Goal: Information Seeking & Learning: Find specific fact

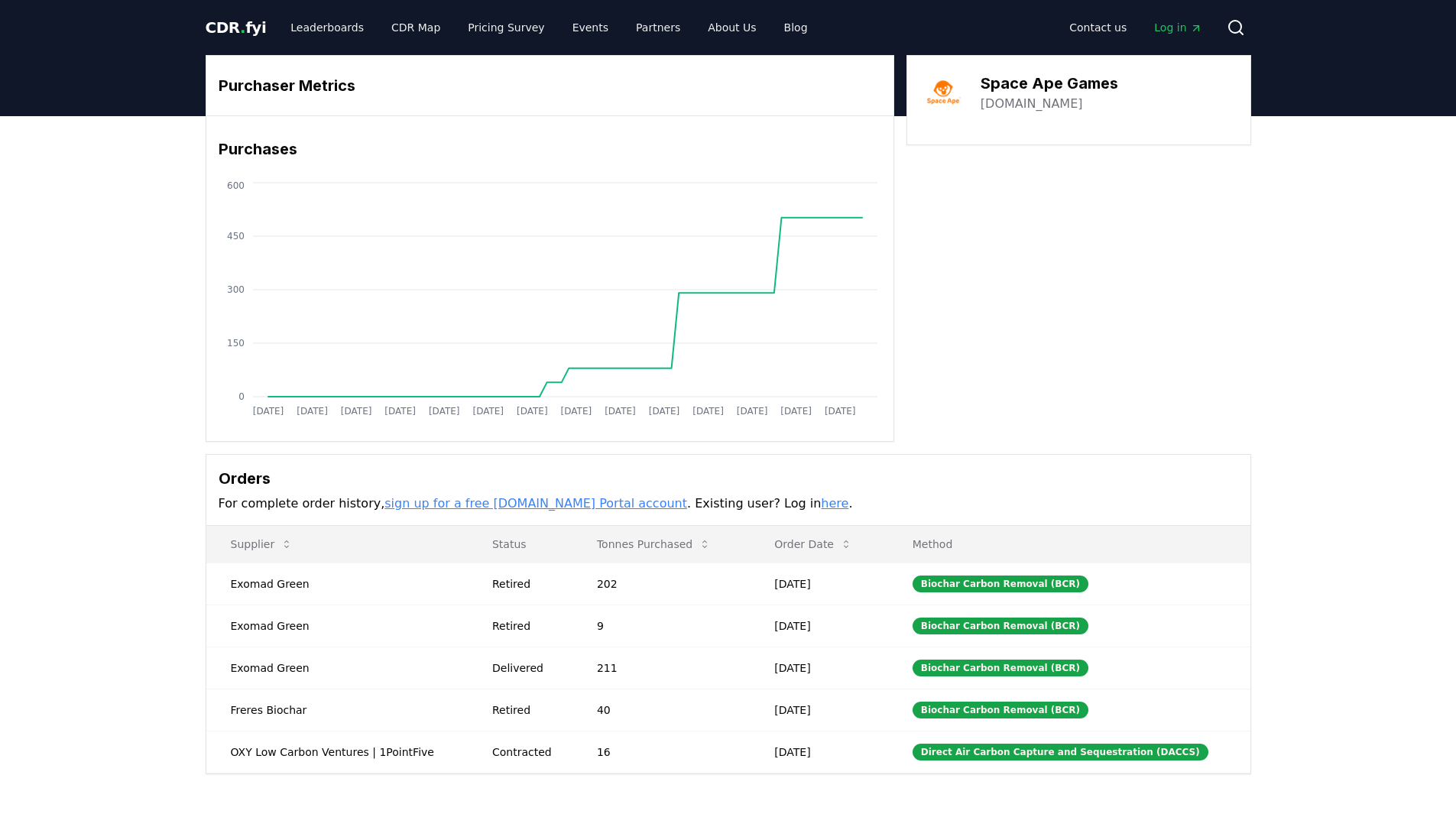
click at [1241, 33] on icon at bounding box center [1240, 33] width 3 height 3
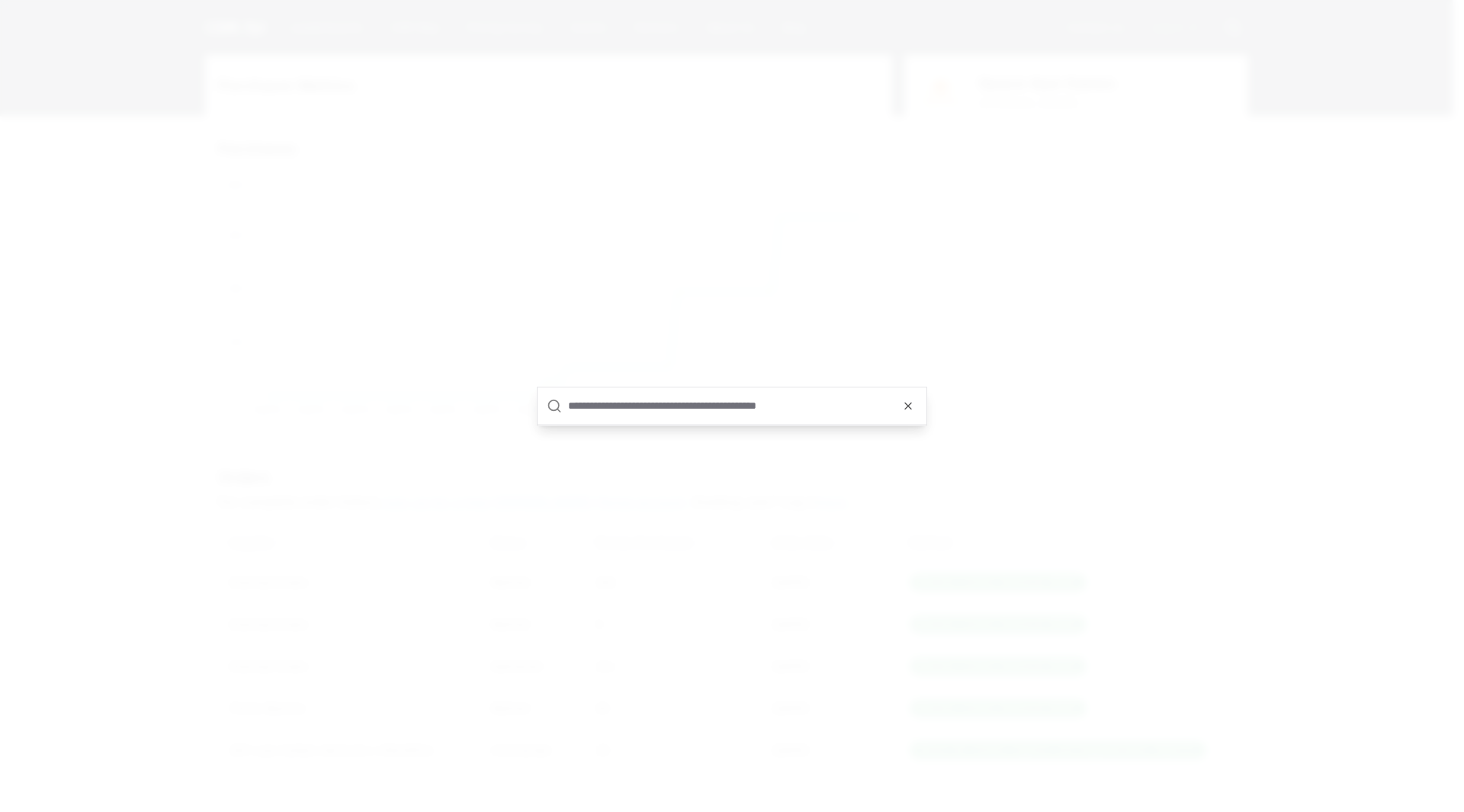
click at [717, 406] on input "text" at bounding box center [743, 405] width 350 height 36
click at [922, 408] on div at bounding box center [732, 405] width 389 height 37
click at [913, 408] on icon "button" at bounding box center [908, 405] width 12 height 12
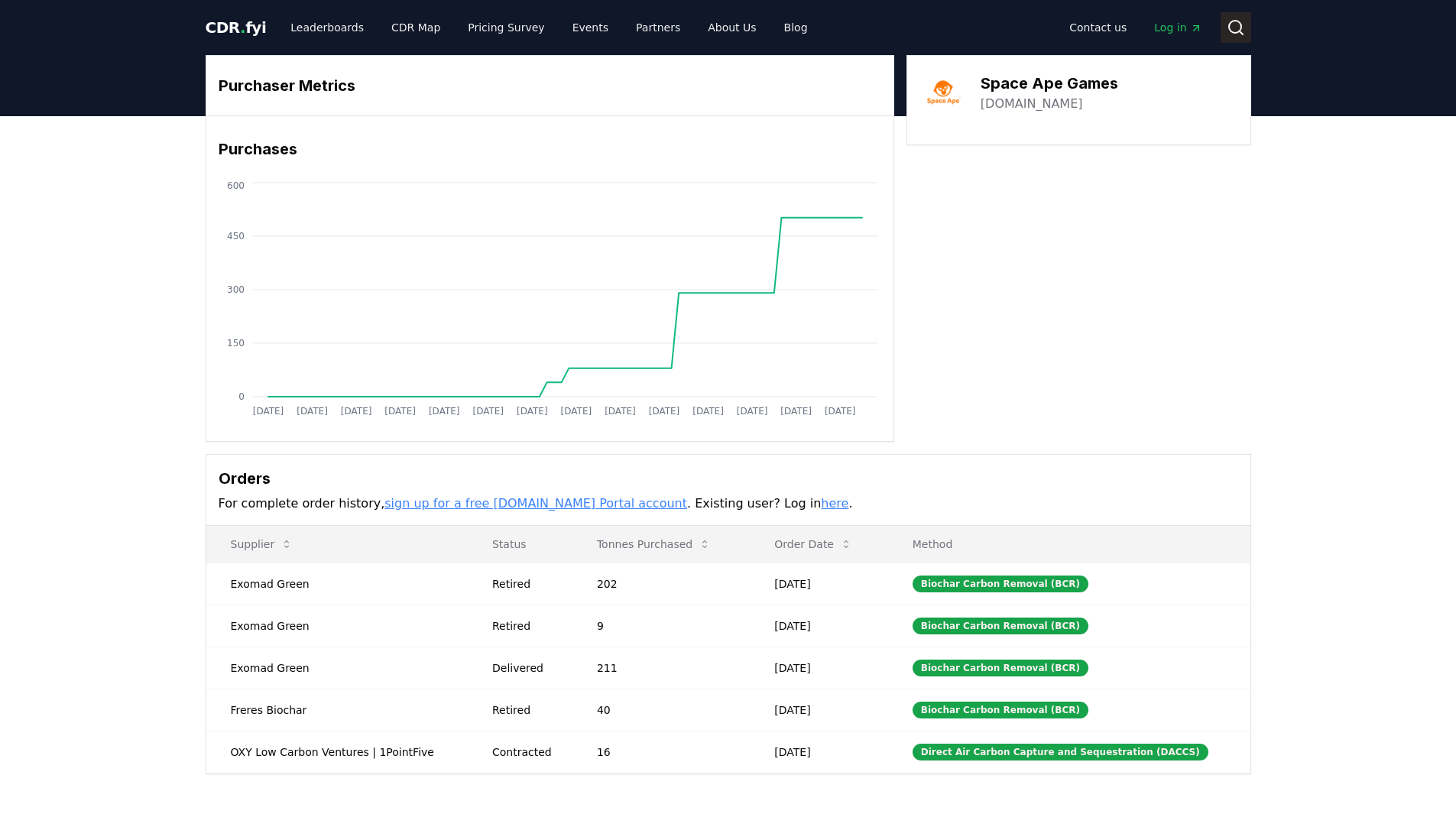
click at [1234, 26] on icon at bounding box center [1236, 27] width 18 height 18
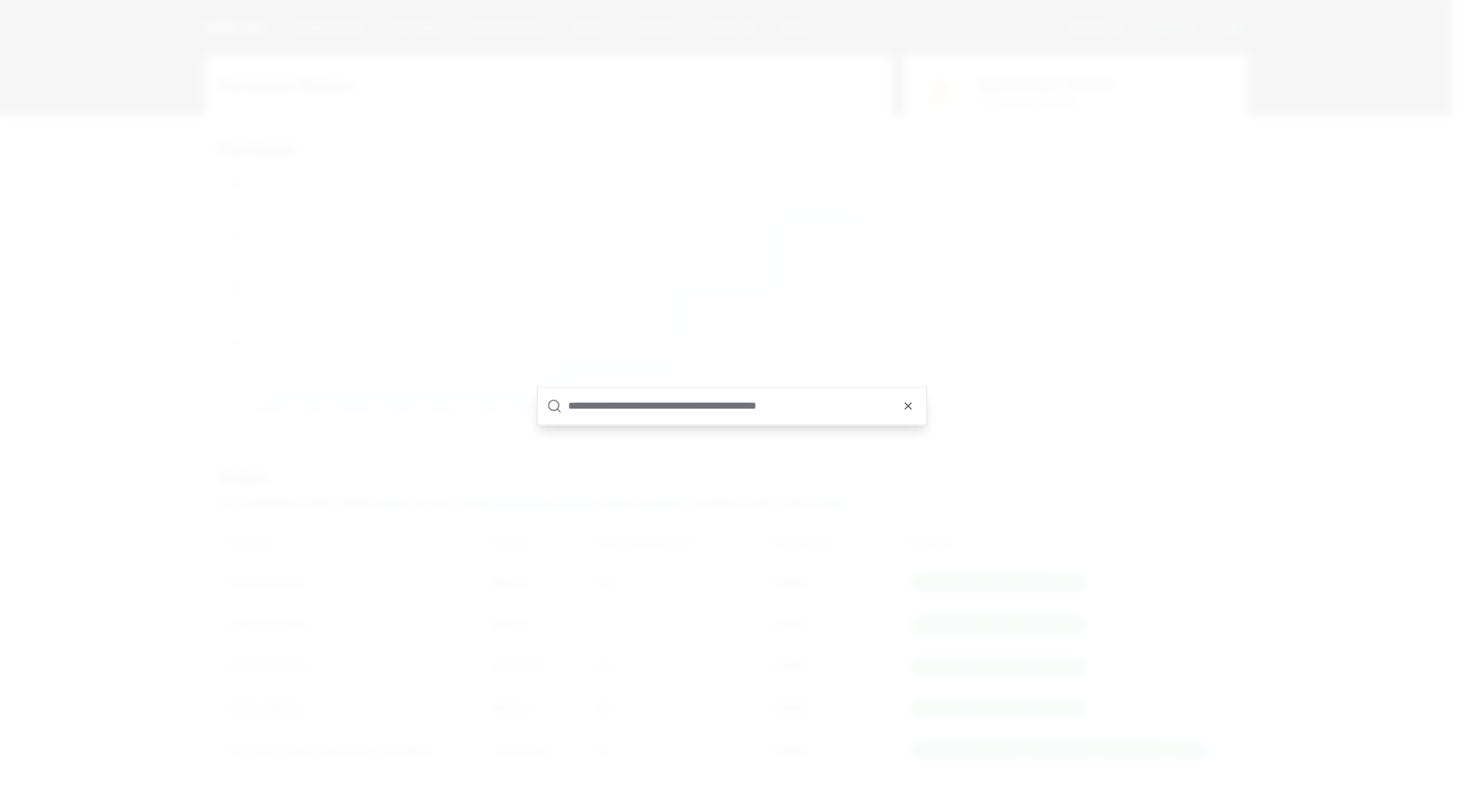
click at [776, 402] on input "text" at bounding box center [743, 405] width 350 height 36
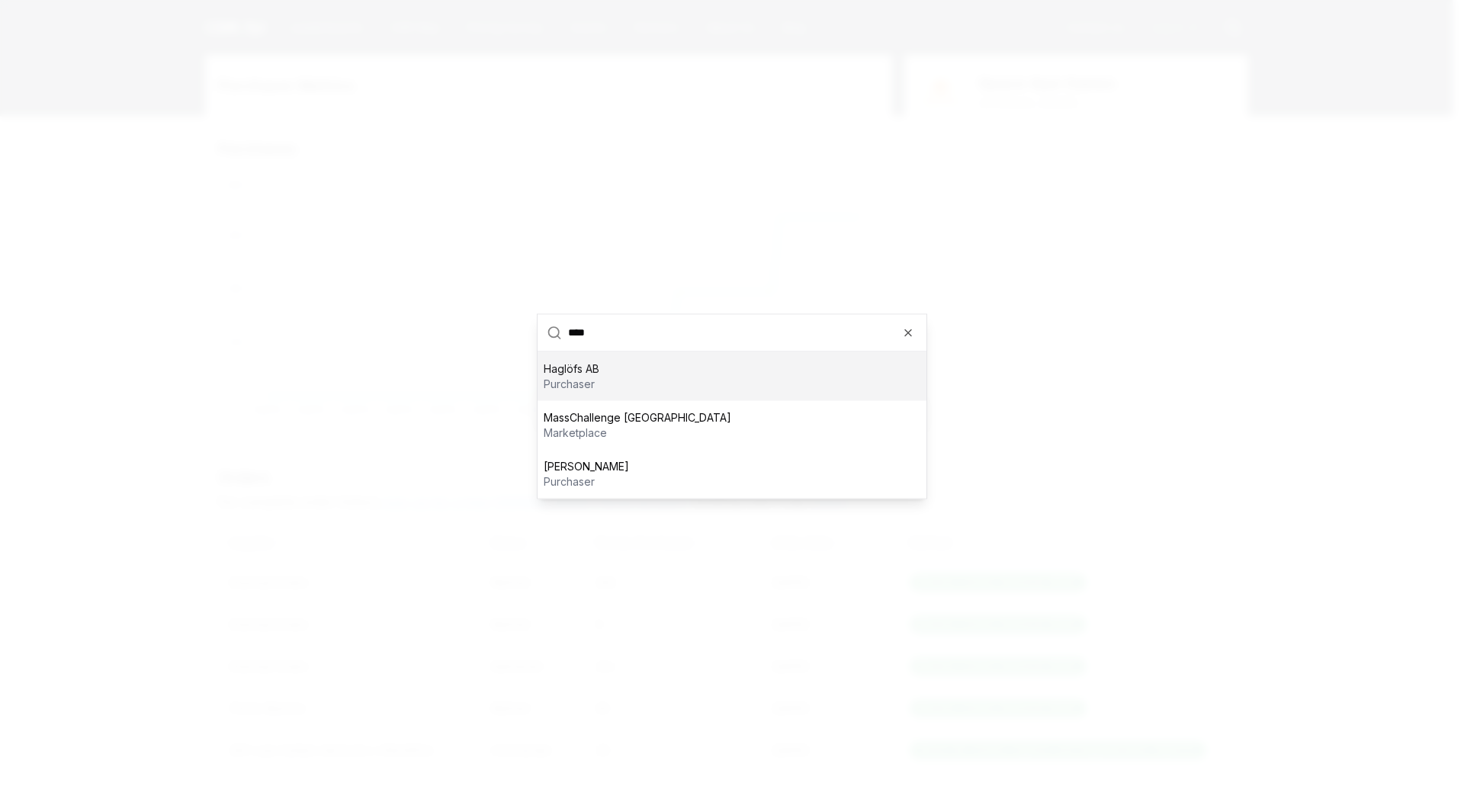
type input "****"
click at [674, 368] on div "Haglöfs AB purchaser" at bounding box center [732, 375] width 389 height 49
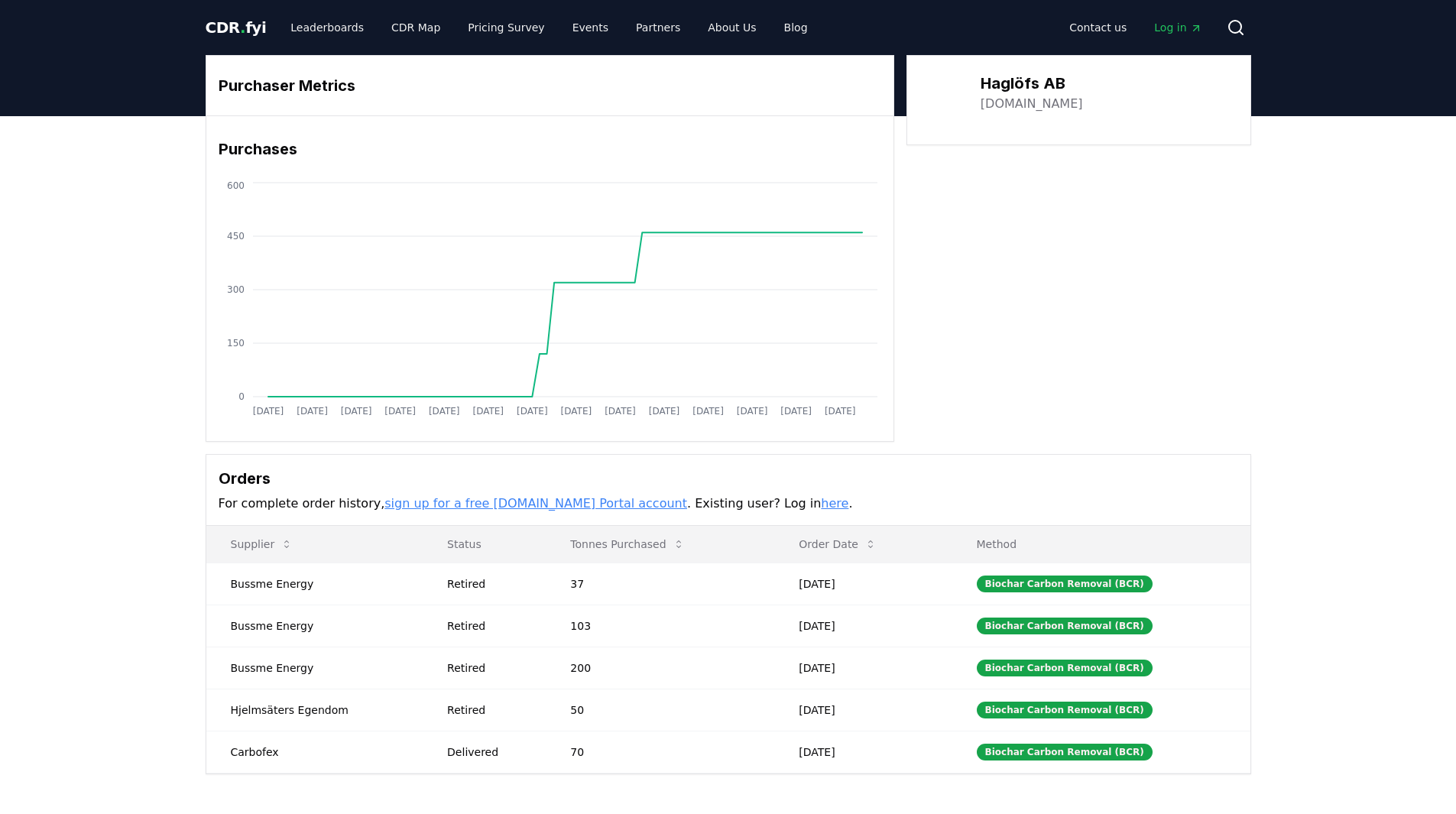
click at [1031, 107] on link "[DOMAIN_NAME]" at bounding box center [1032, 103] width 102 height 18
drag, startPoint x: 1089, startPoint y: 90, endPoint x: 981, endPoint y: 74, distance: 109.2
click at [981, 74] on div "Haglöfs AB [DOMAIN_NAME]" at bounding box center [1079, 92] width 312 height 43
copy h3 "Haglöfs AB"
click at [1230, 20] on icon at bounding box center [1236, 27] width 18 height 18
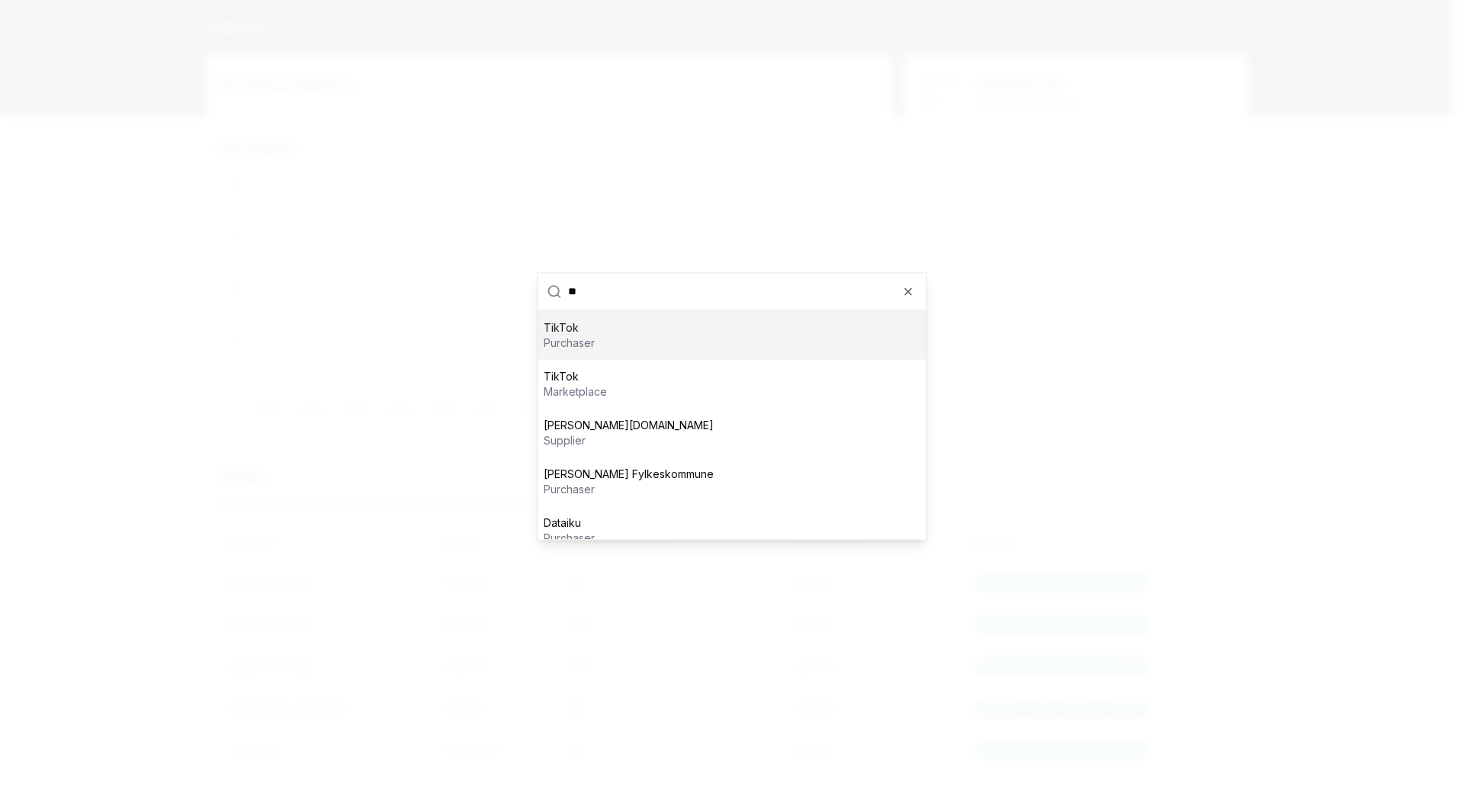
type input "*"
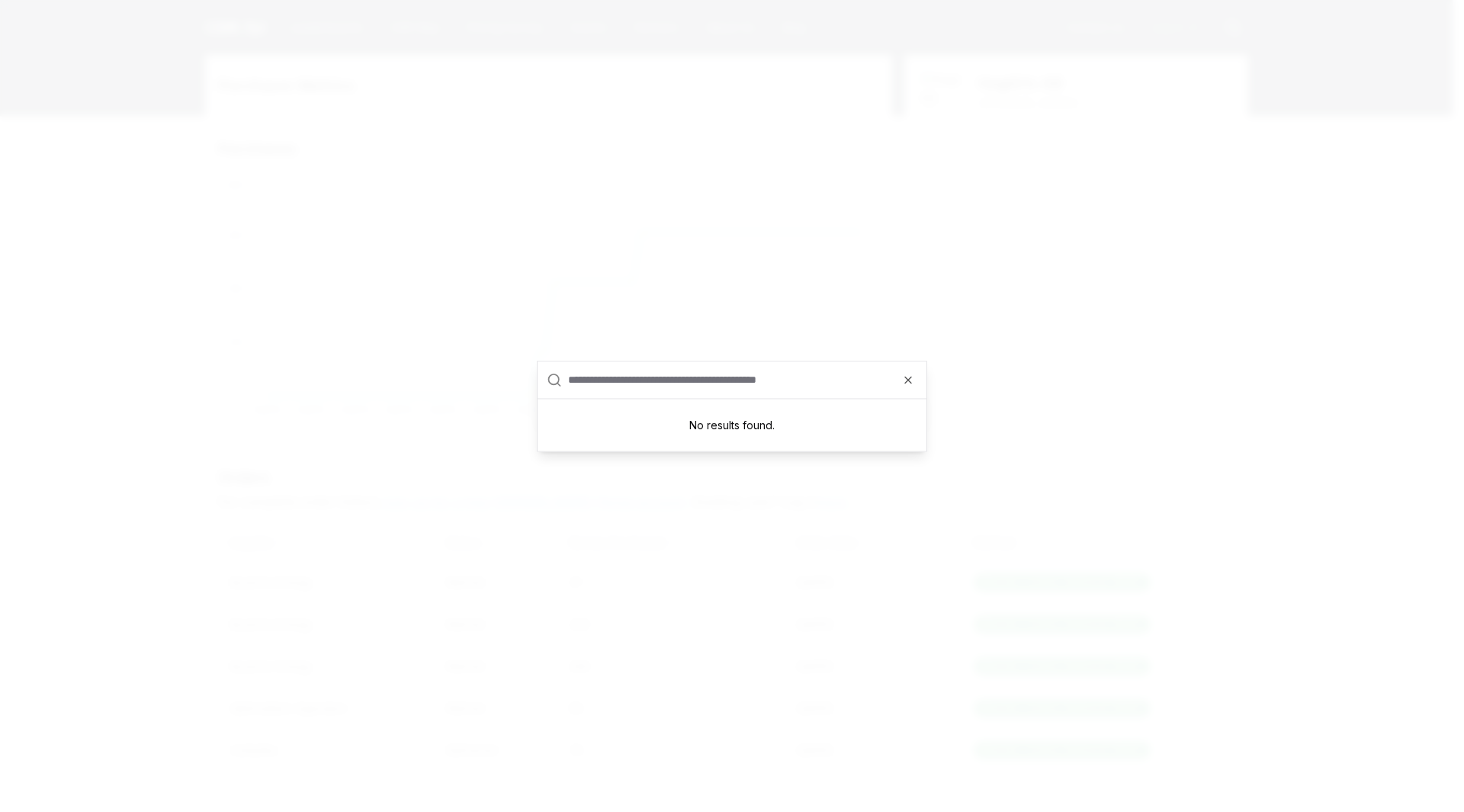
click at [1175, 259] on div at bounding box center [732, 406] width 1464 height 812
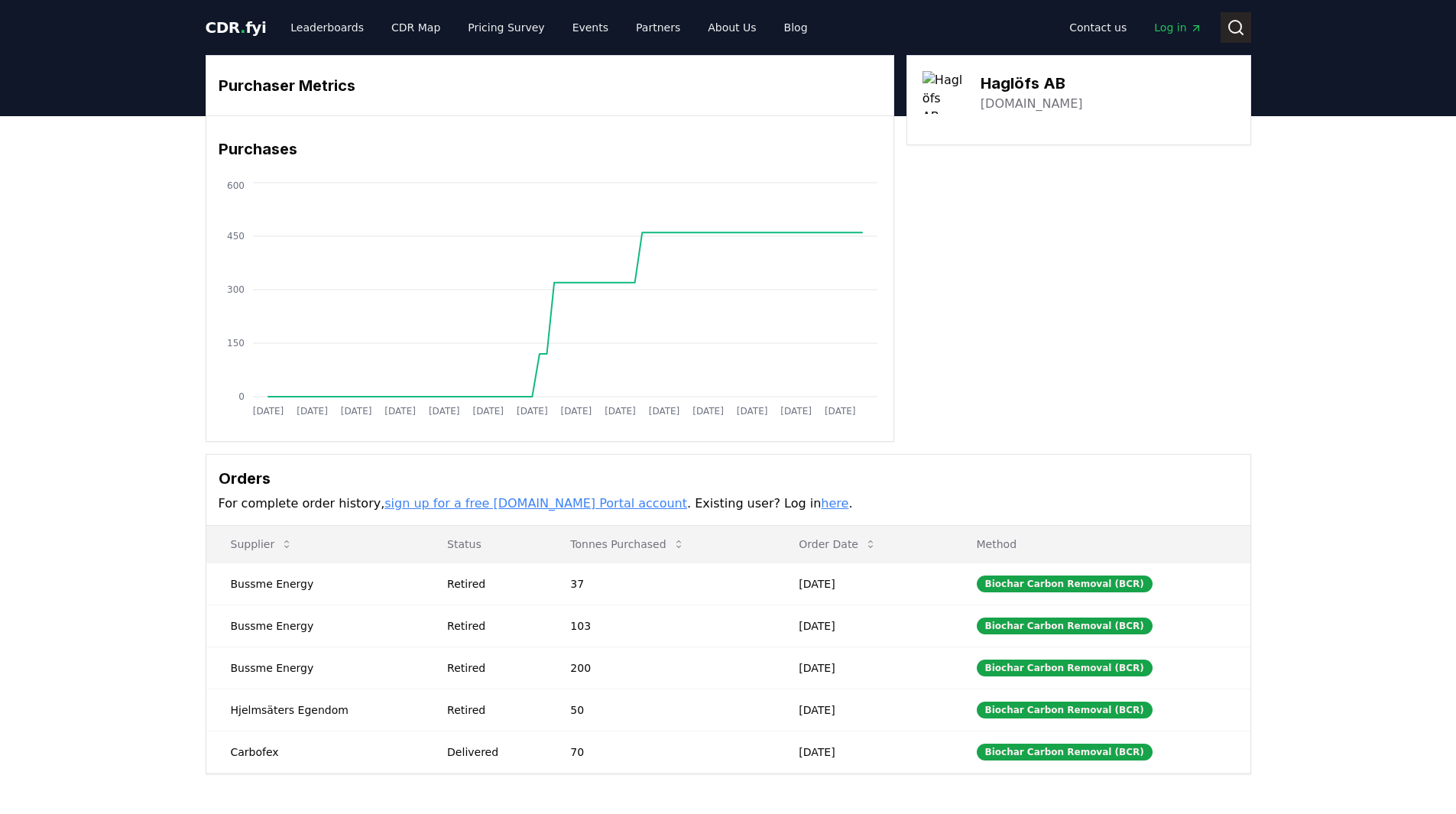
click at [1229, 27] on circle at bounding box center [1235, 27] width 12 height 12
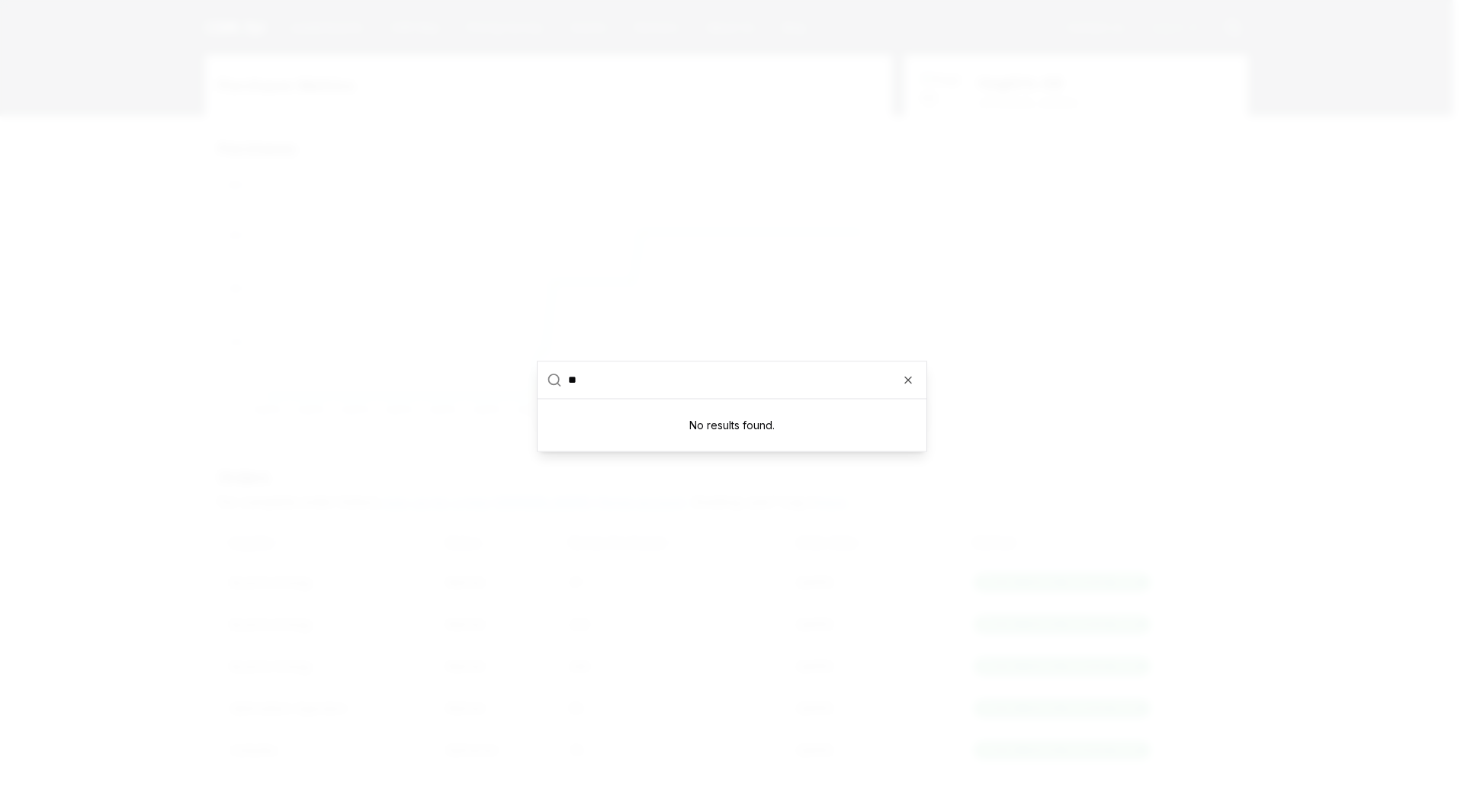
type input "*"
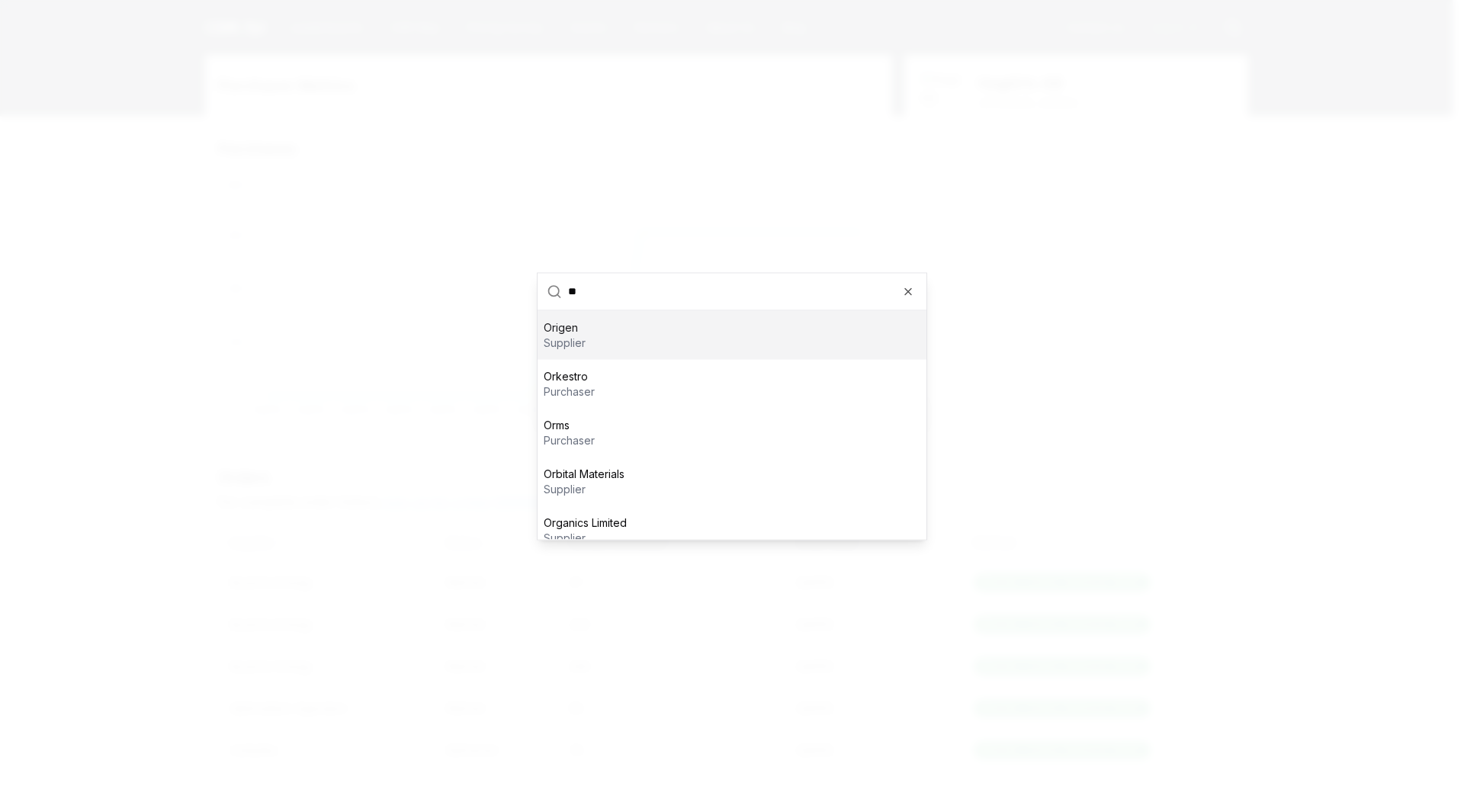
type input "*"
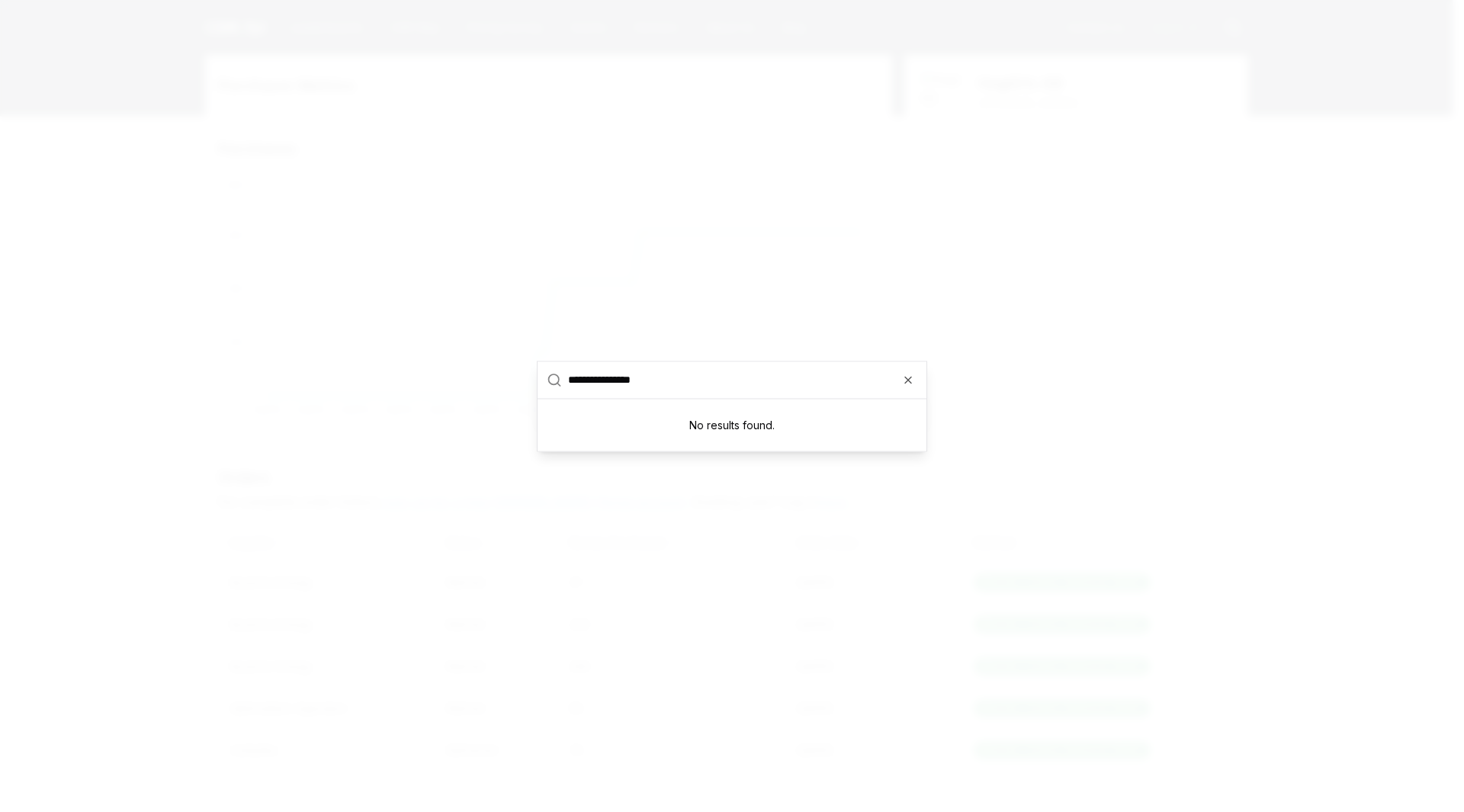
click at [574, 382] on input "**********" at bounding box center [743, 379] width 350 height 36
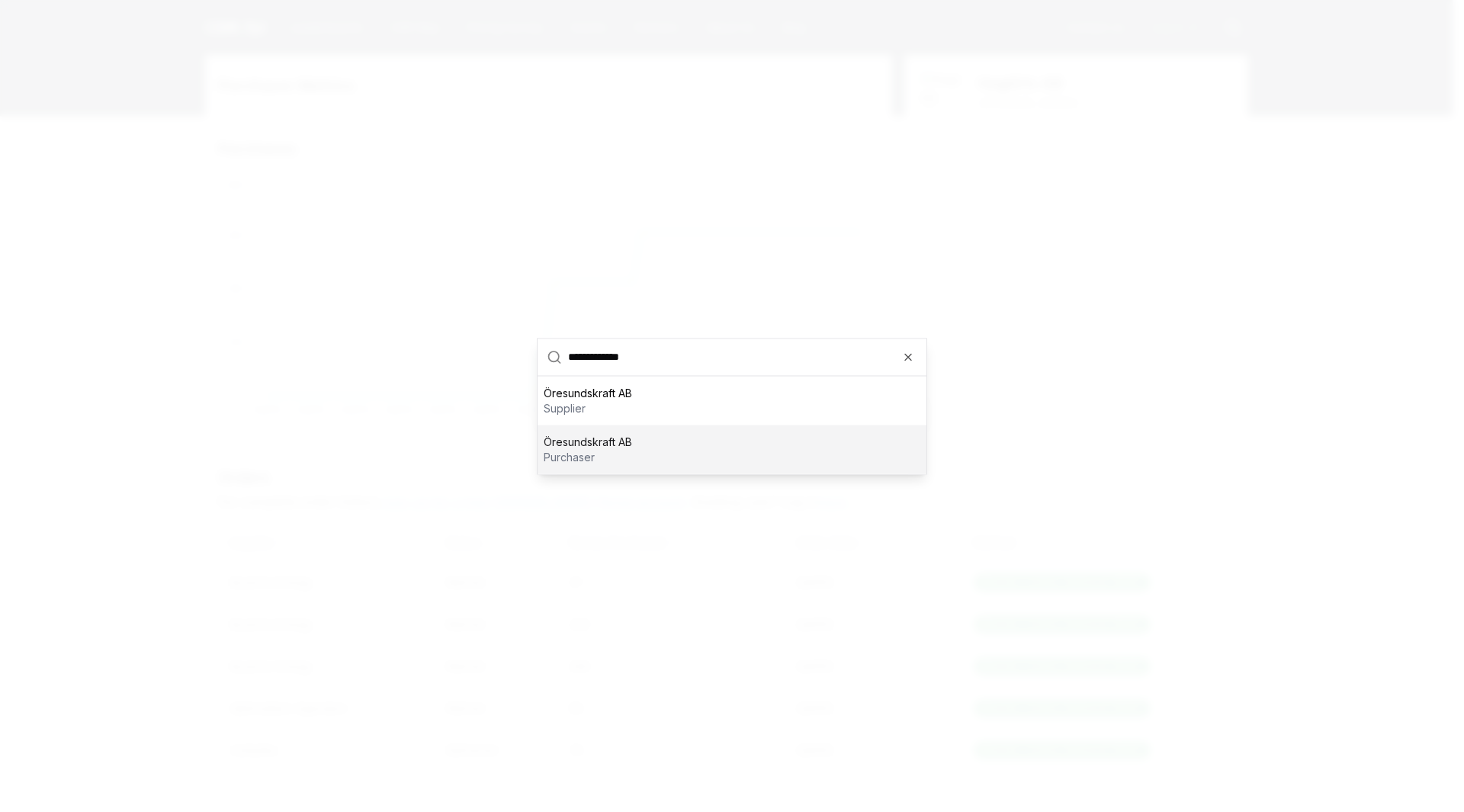
type input "**********"
click at [603, 444] on p "Öresundskraft AB" at bounding box center [588, 441] width 89 height 15
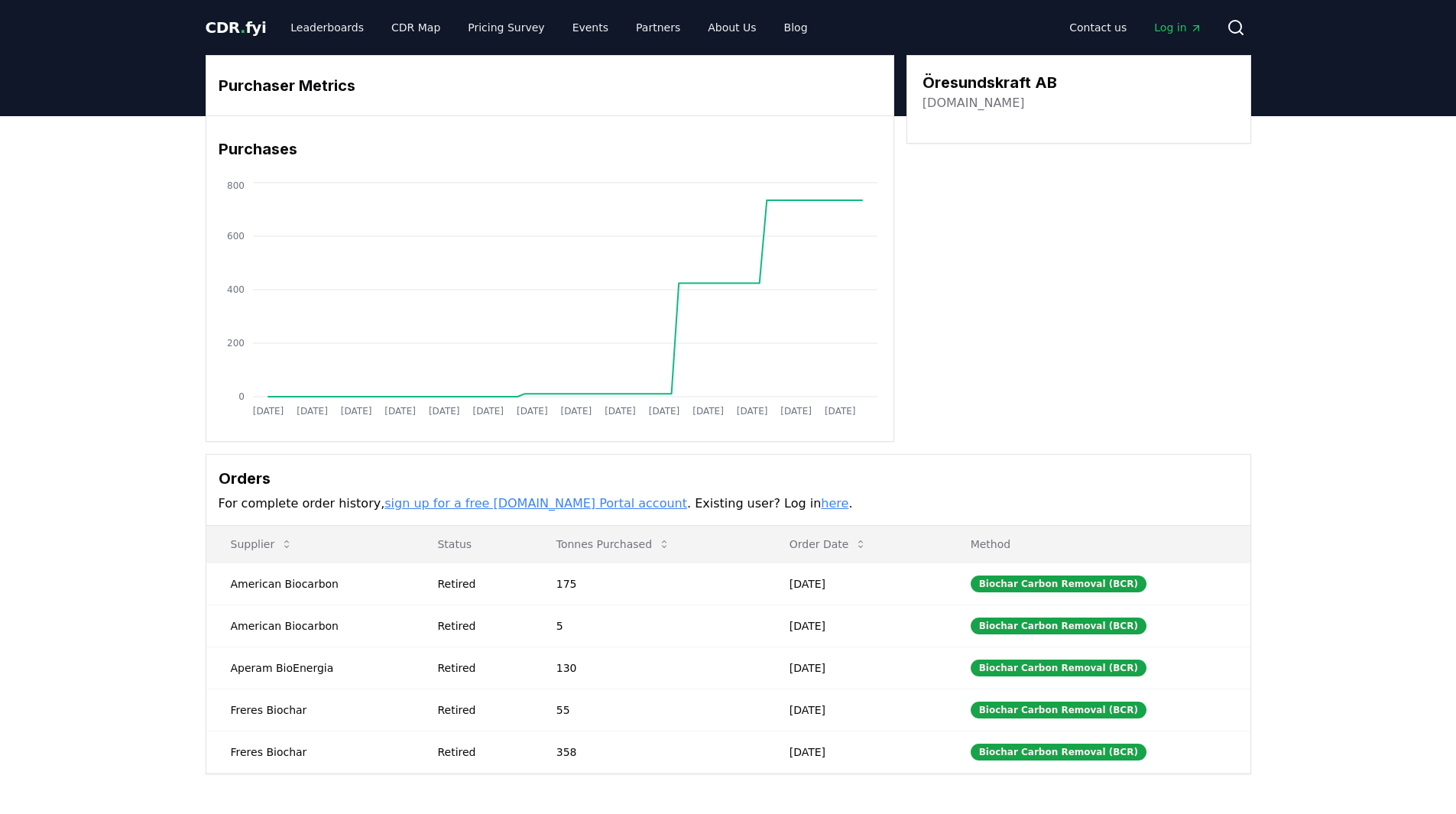
click at [992, 105] on link "[DOMAIN_NAME]" at bounding box center [973, 102] width 102 height 18
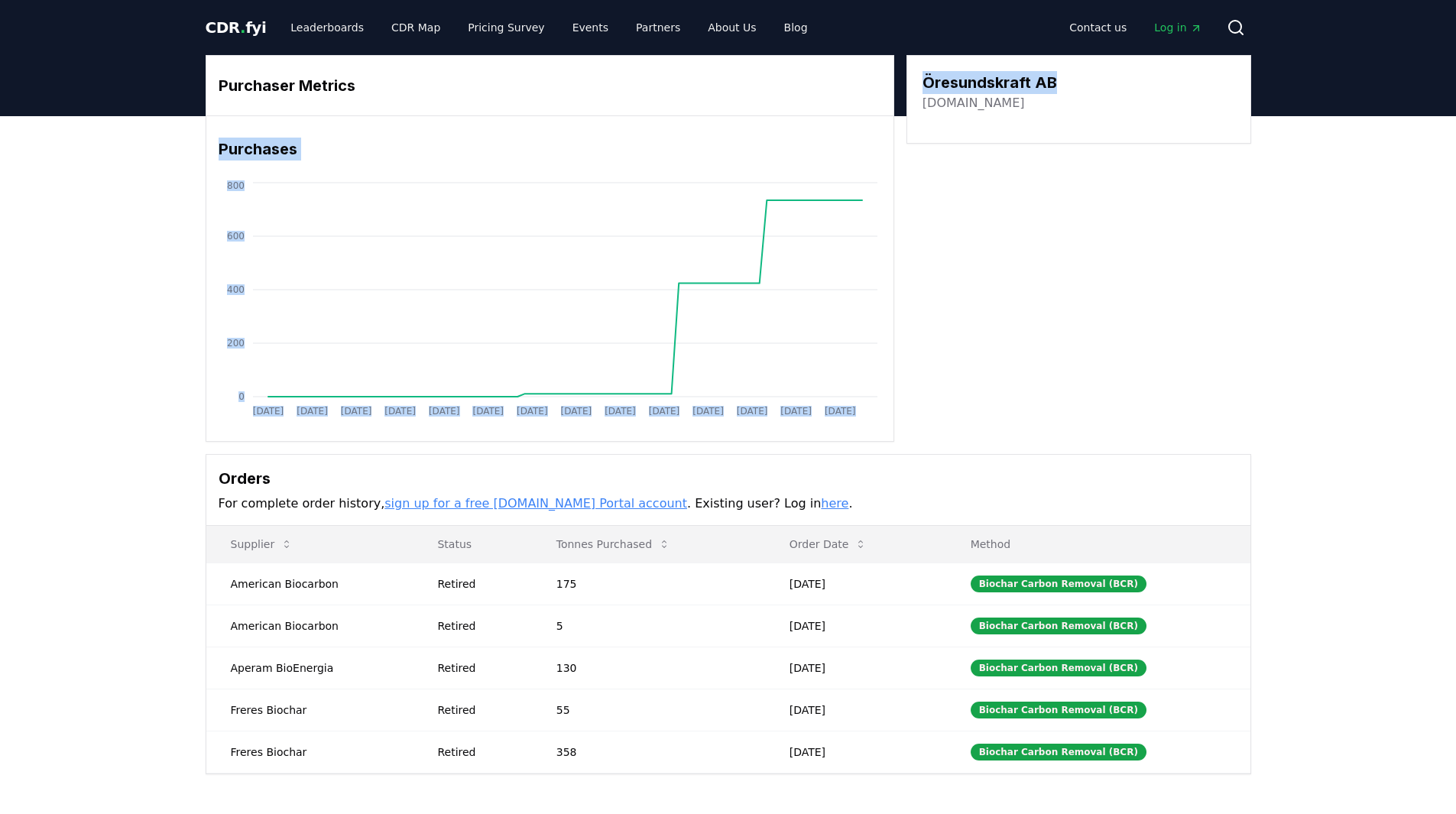
drag, startPoint x: 1066, startPoint y: 78, endPoint x: 890, endPoint y: 81, distance: 176.0
click at [890, 81] on div "Purchaser Metrics Purchases [DATE] [DATE] [DATE] [DATE] [DATE] [DATE] [DATE] [D…" at bounding box center [729, 248] width 1046 height 387
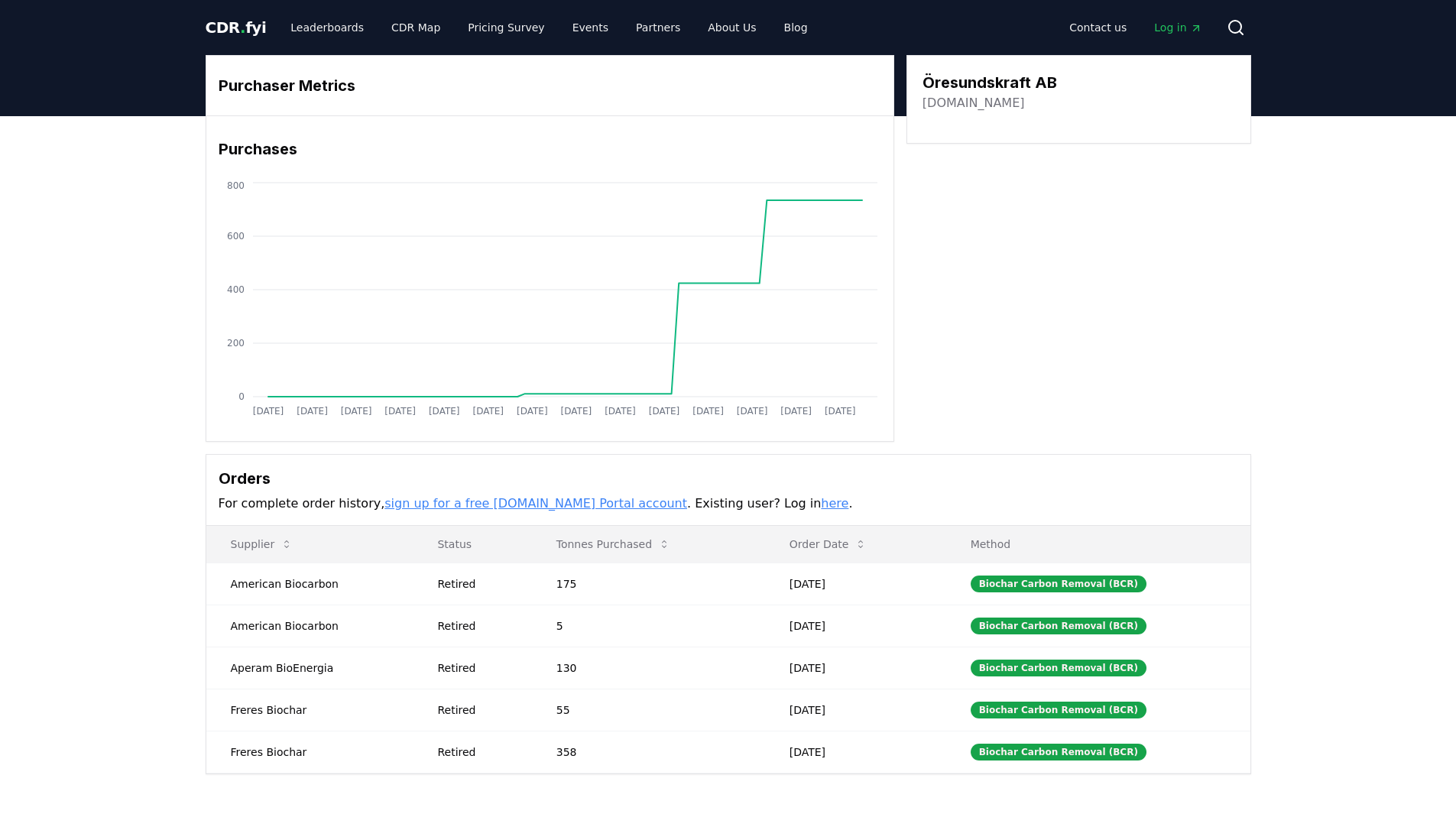
click at [1241, 234] on div "Purchaser Metrics Purchases [DATE] [DATE] [DATE] [DATE] [DATE] [DATE] [DATE] [D…" at bounding box center [729, 248] width 1046 height 387
drag, startPoint x: 1083, startPoint y: 81, endPoint x: 921, endPoint y: 67, distance: 162.6
click at [921, 67] on div "Öresundskraft AB [DOMAIN_NAME]" at bounding box center [1080, 99] width 345 height 89
copy h3 "Öresundskraft AB"
click at [1215, 34] on div "Contact us Log in Search" at bounding box center [1035, 28] width 431 height 31
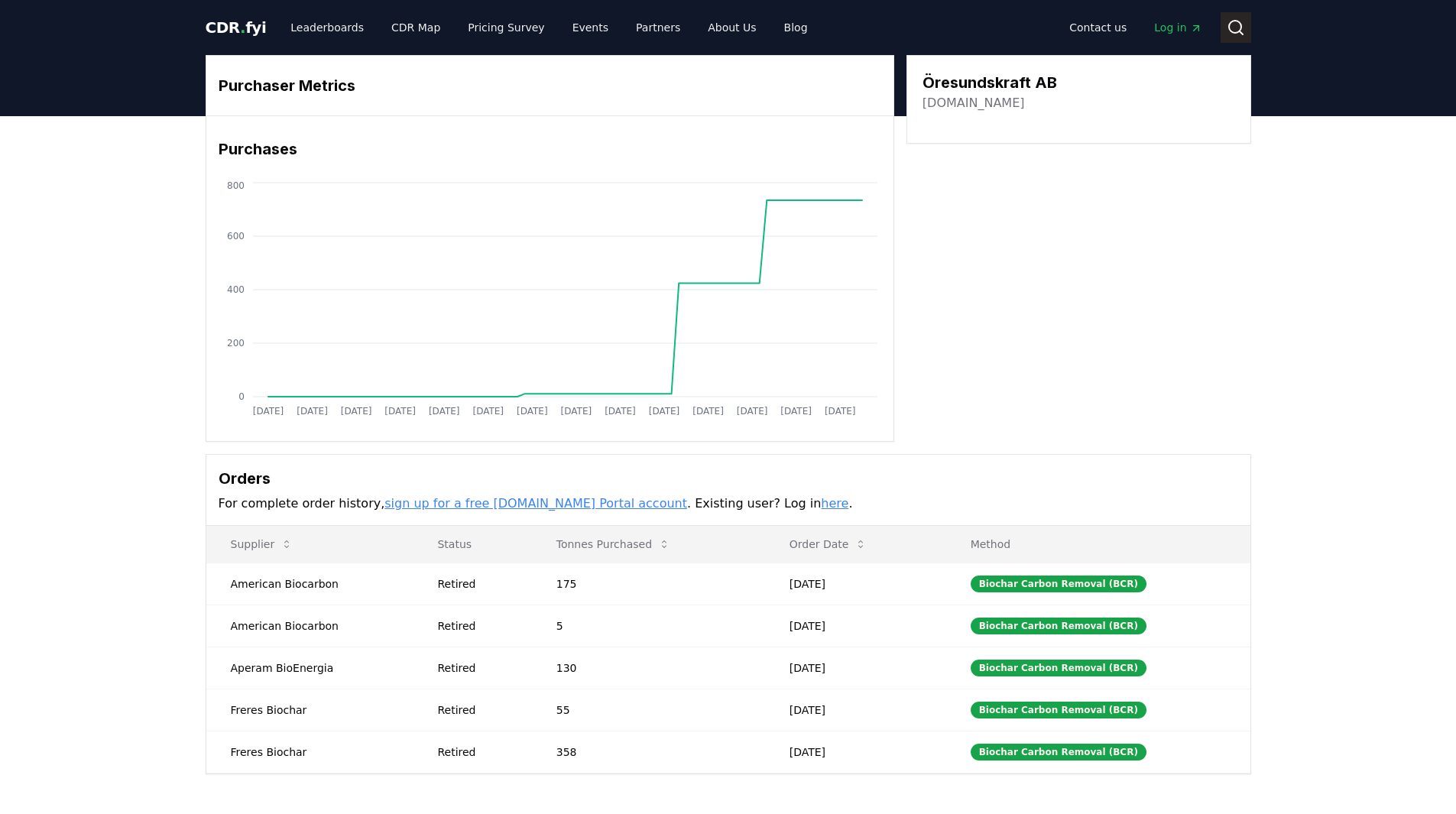
click at [1235, 34] on icon at bounding box center [1236, 27] width 18 height 18
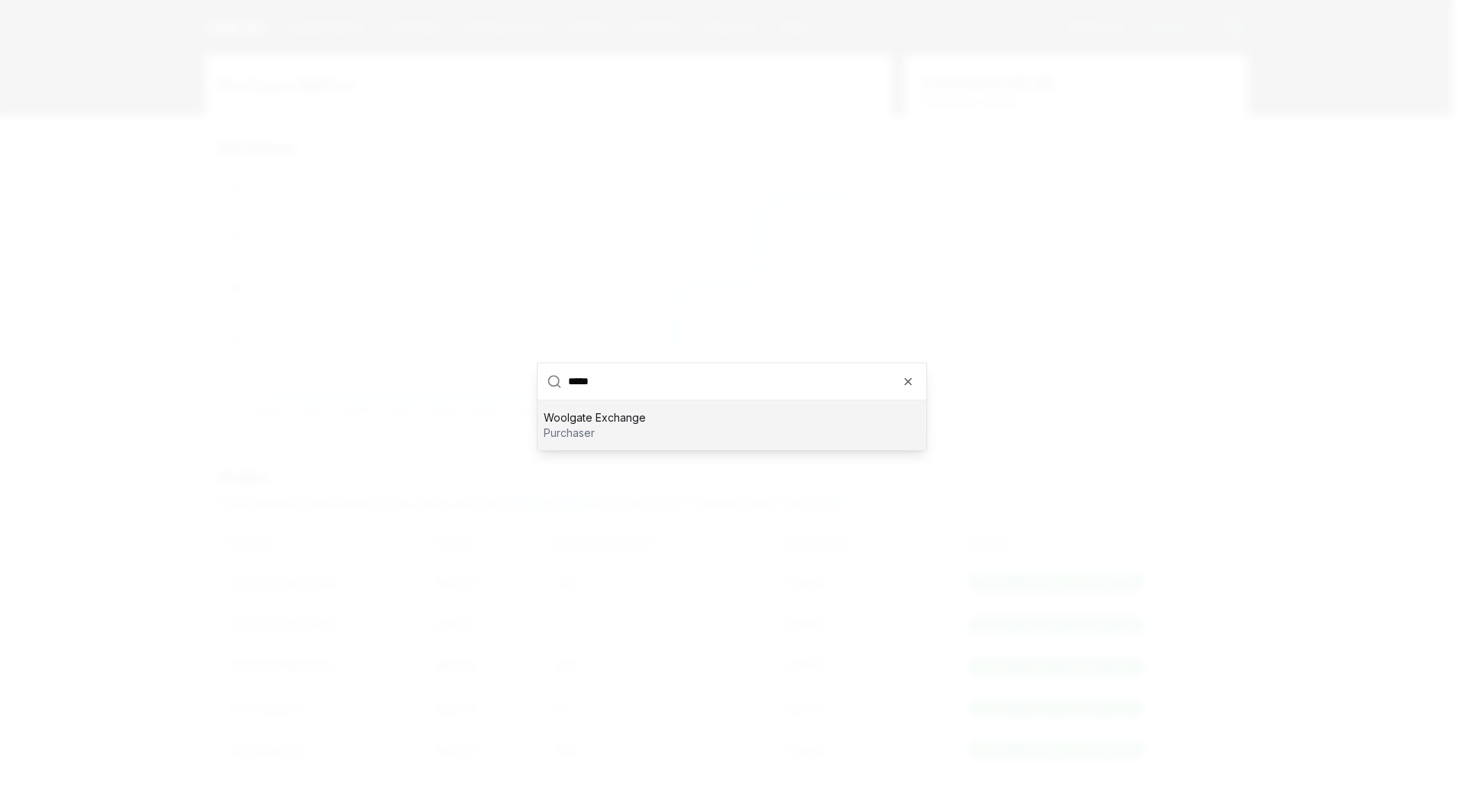
type input "*****"
click at [1183, 327] on div at bounding box center [732, 406] width 1464 height 812
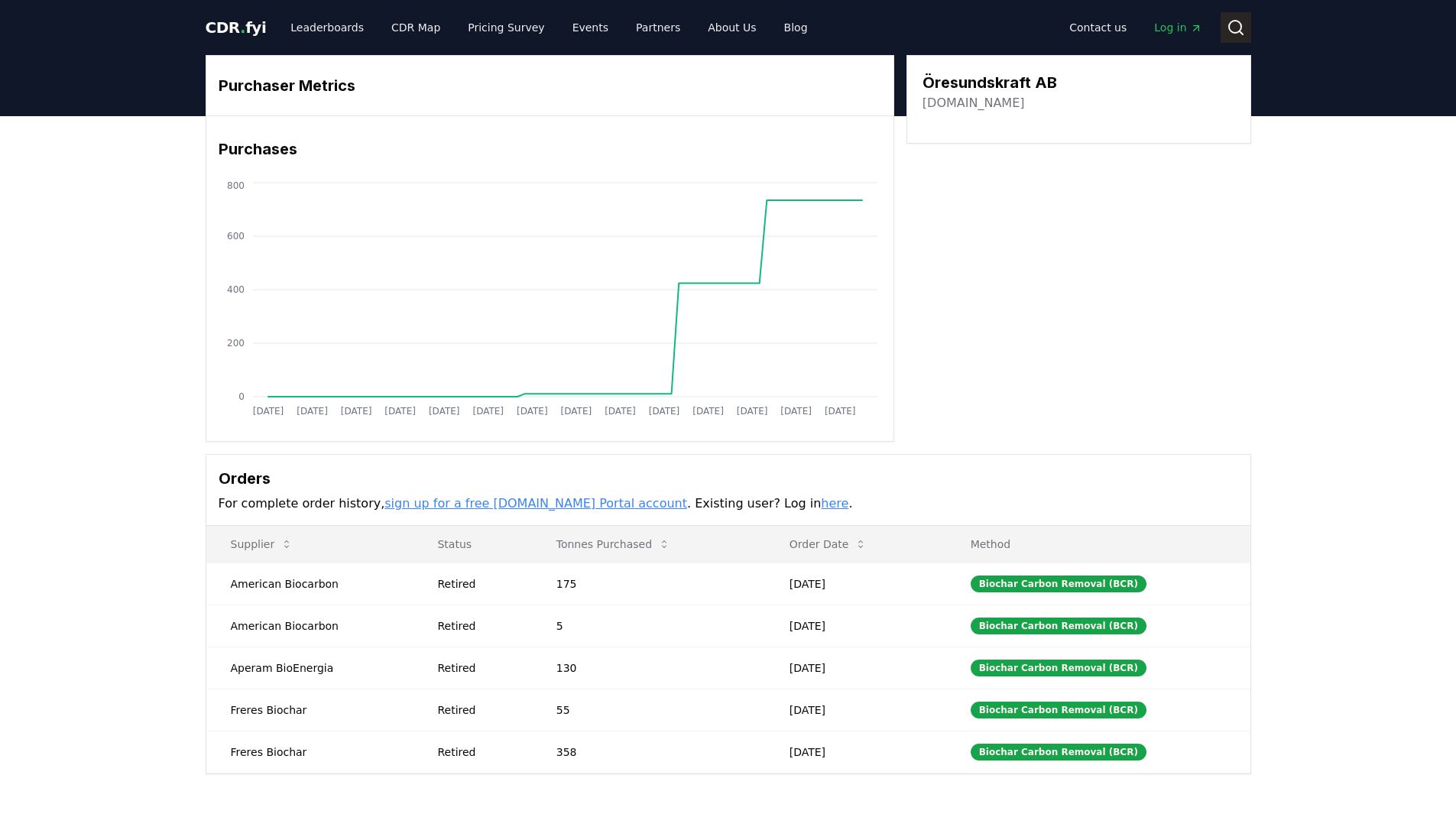
click at [1227, 29] on icon at bounding box center [1236, 27] width 18 height 18
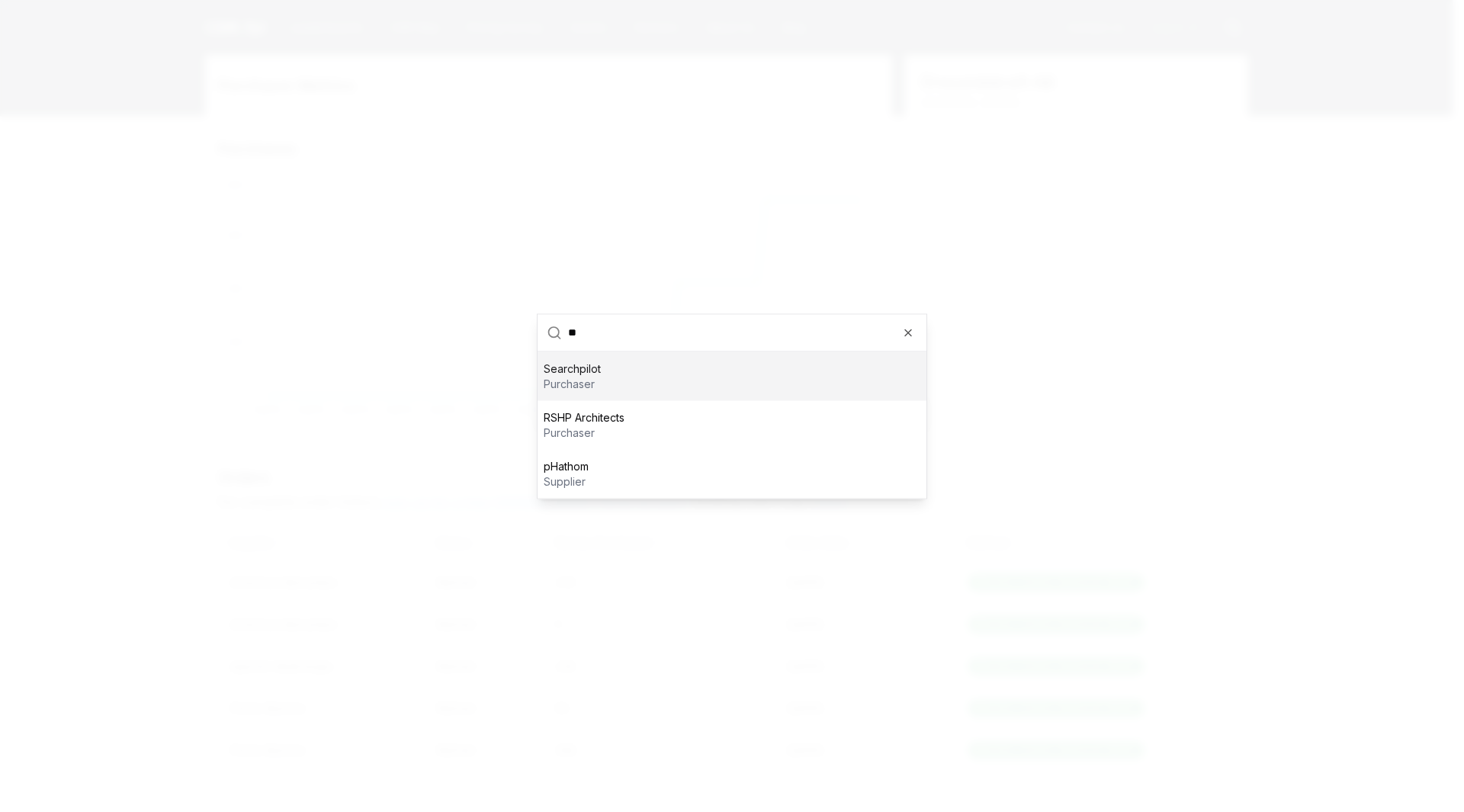
type input "*"
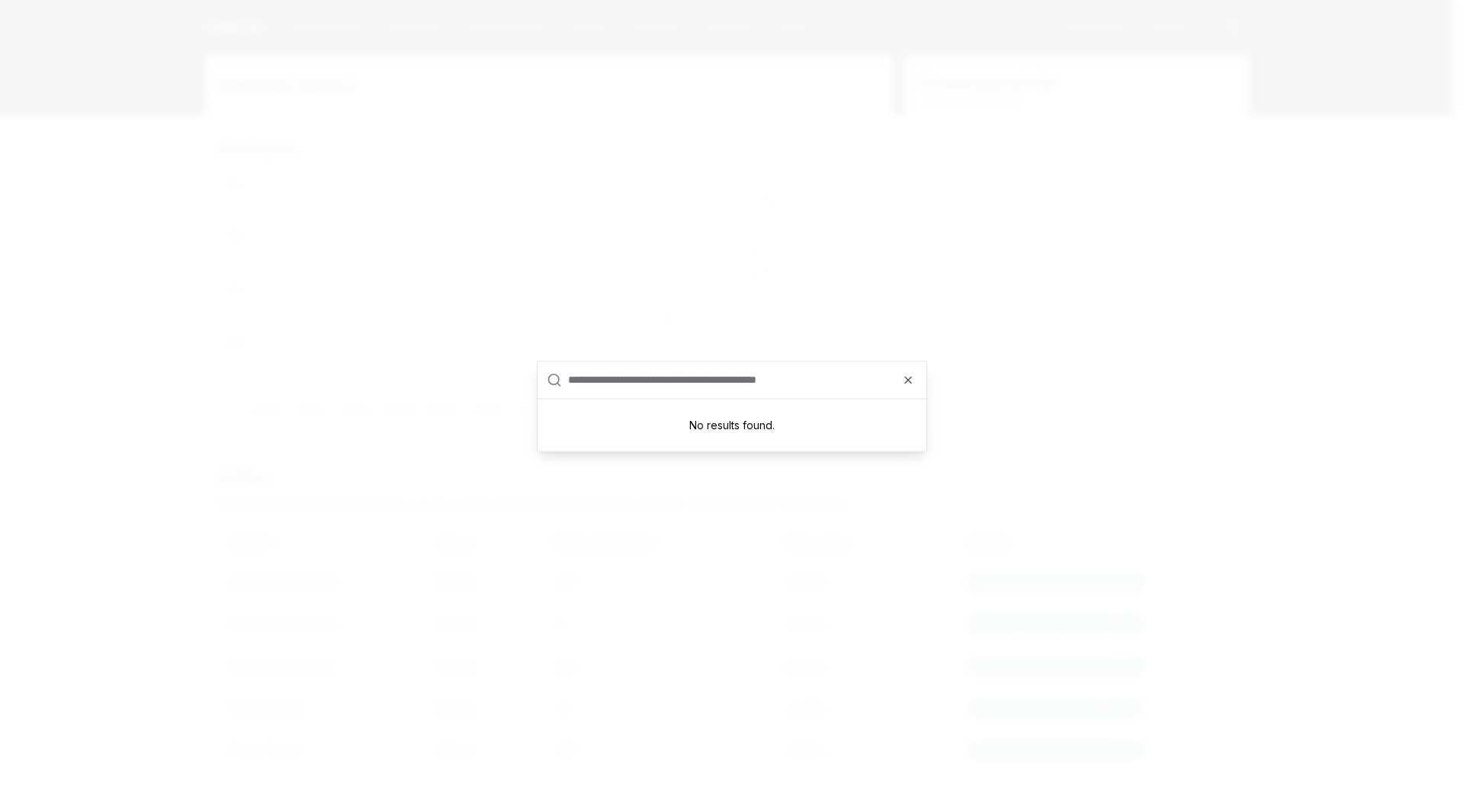
paste input "**********"
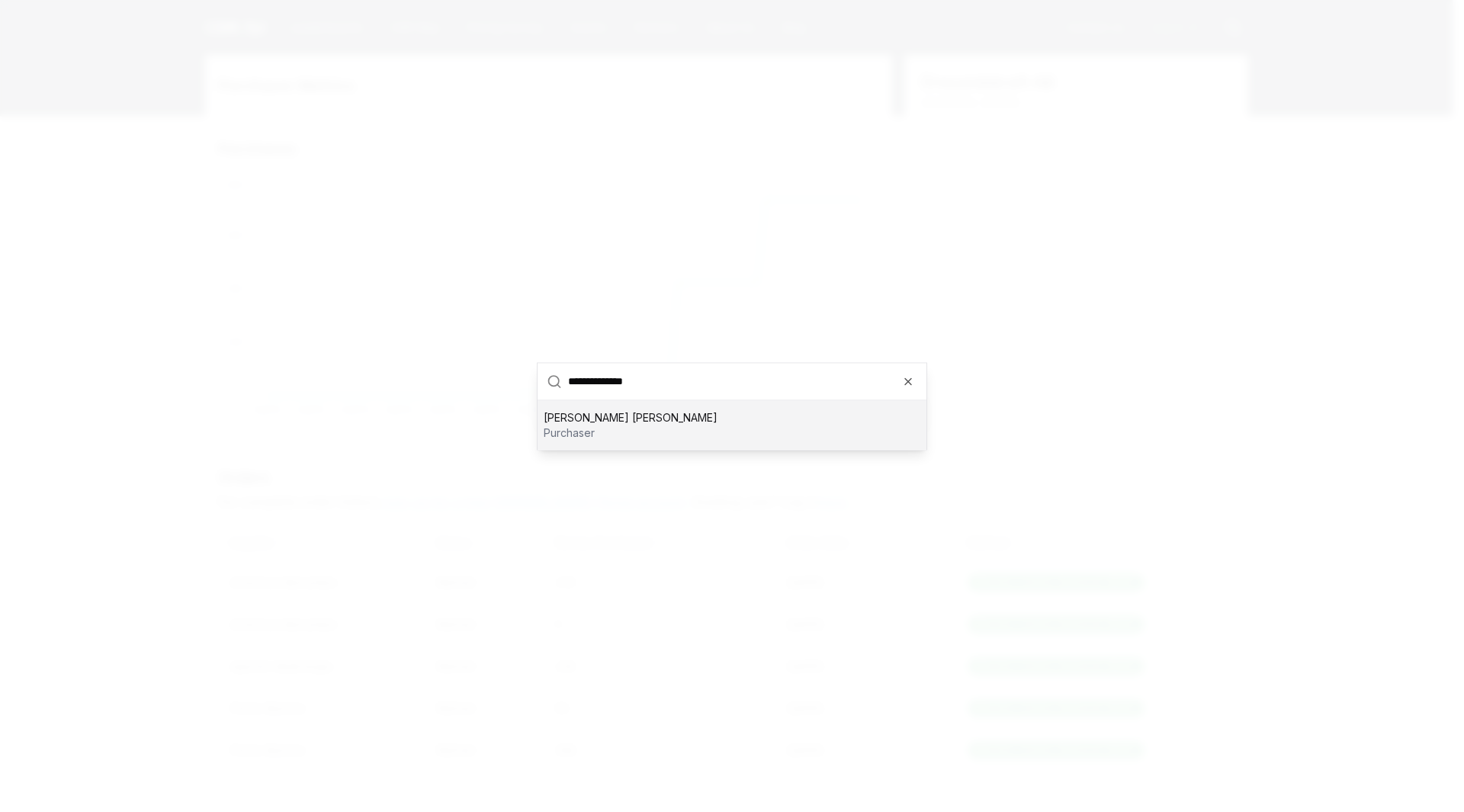
type input "**********"
click at [621, 428] on p "purchaser" at bounding box center [631, 433] width 174 height 15
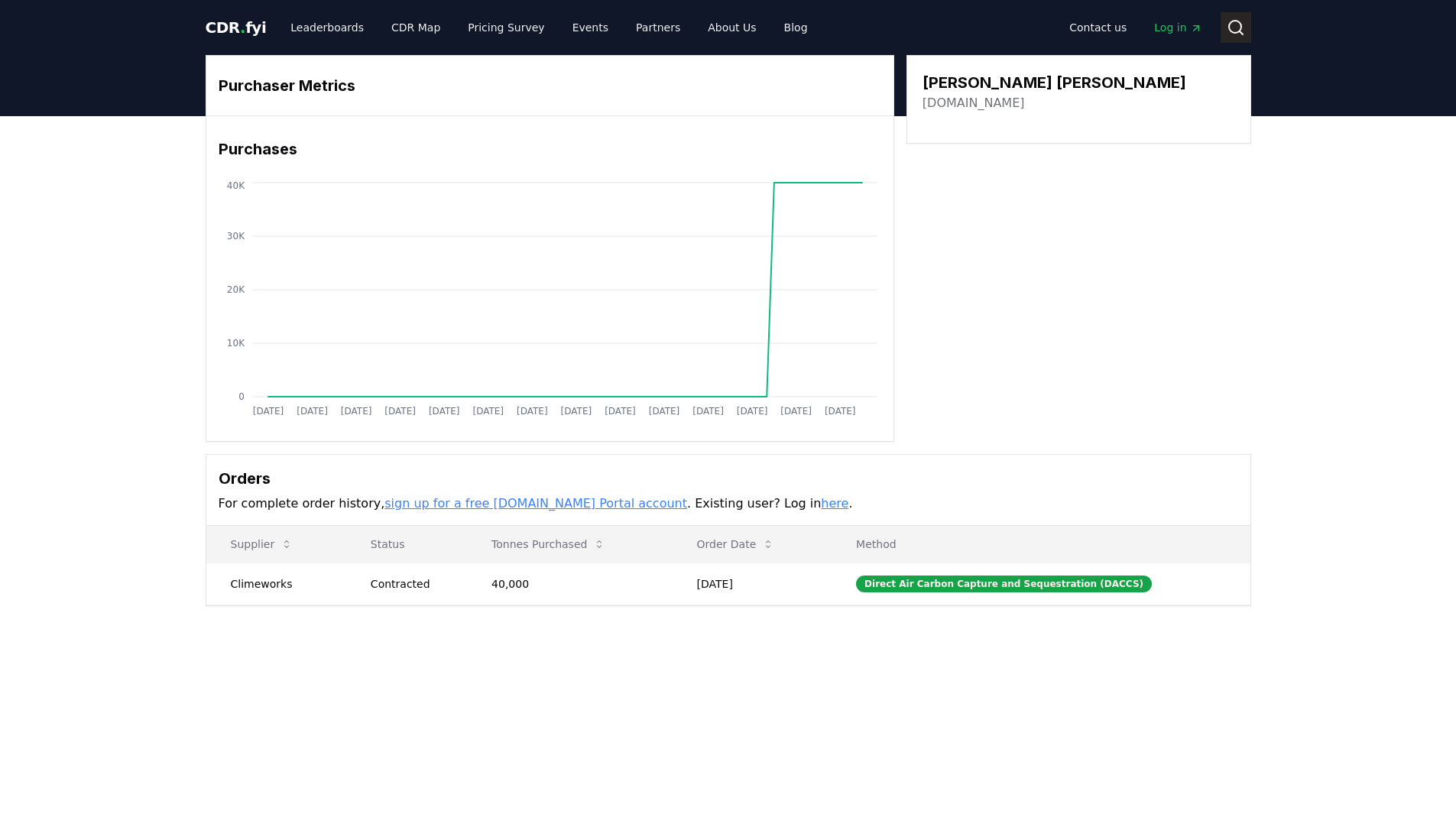
click at [1221, 21] on button "Search" at bounding box center [1237, 28] width 31 height 31
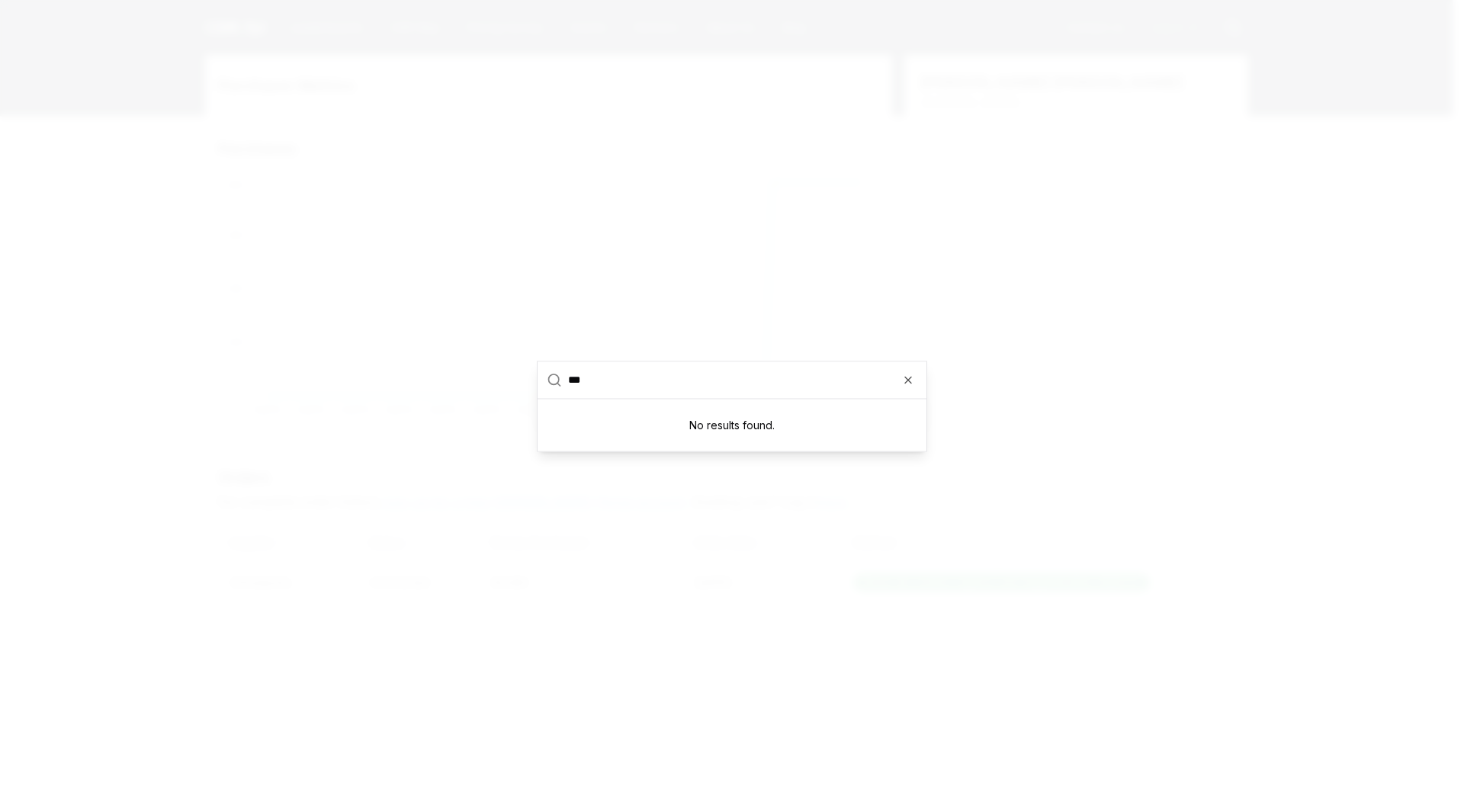
click at [912, 392] on input "***" at bounding box center [743, 379] width 350 height 36
type input "***"
click at [911, 383] on icon "button" at bounding box center [908, 379] width 12 height 12
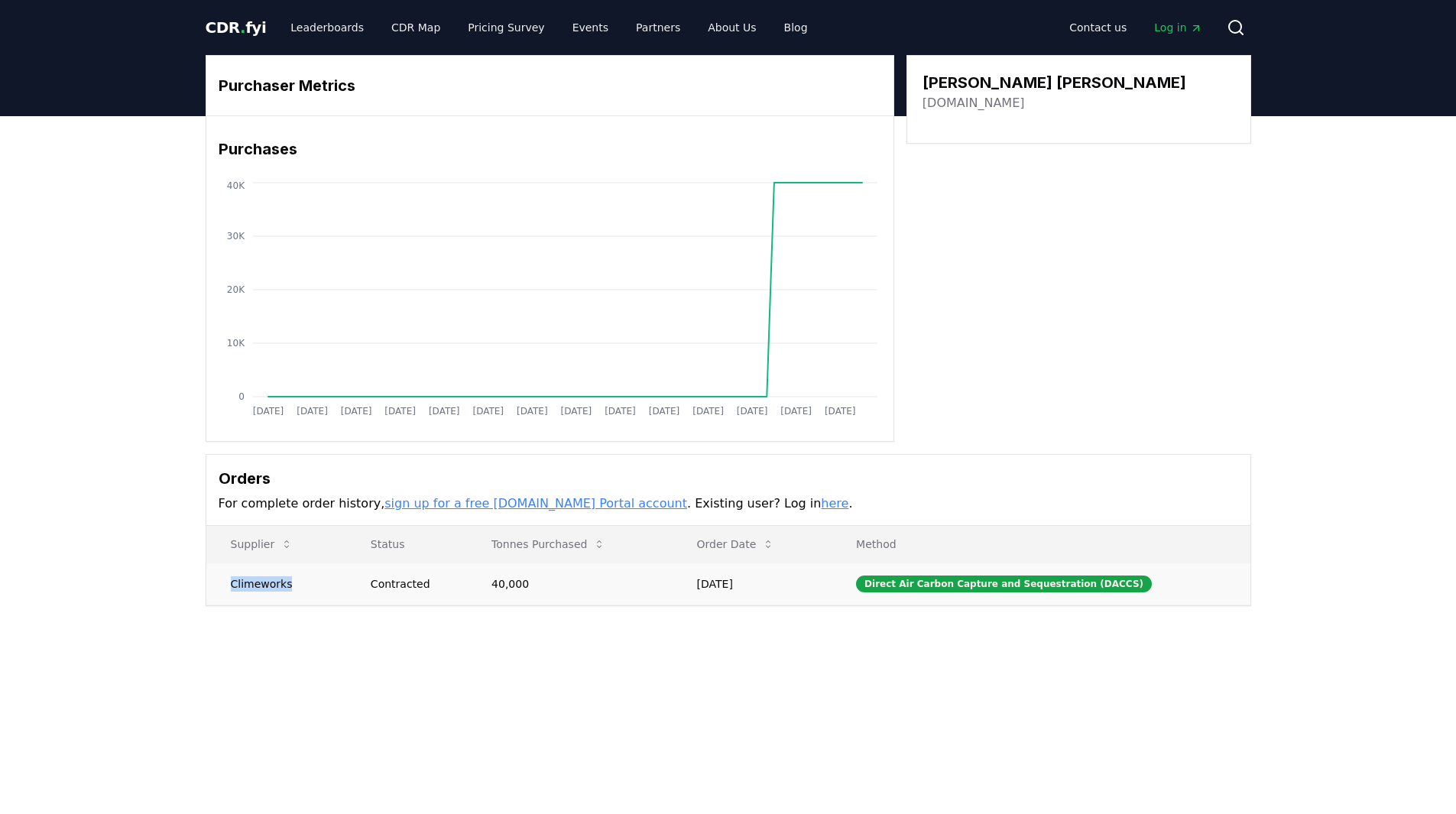
drag, startPoint x: 292, startPoint y: 593, endPoint x: 225, endPoint y: 589, distance: 67.1
click at [225, 589] on td "Climeworks" at bounding box center [276, 583] width 140 height 42
copy td "Climeworks"
click at [1229, 24] on icon at bounding box center [1236, 27] width 18 height 18
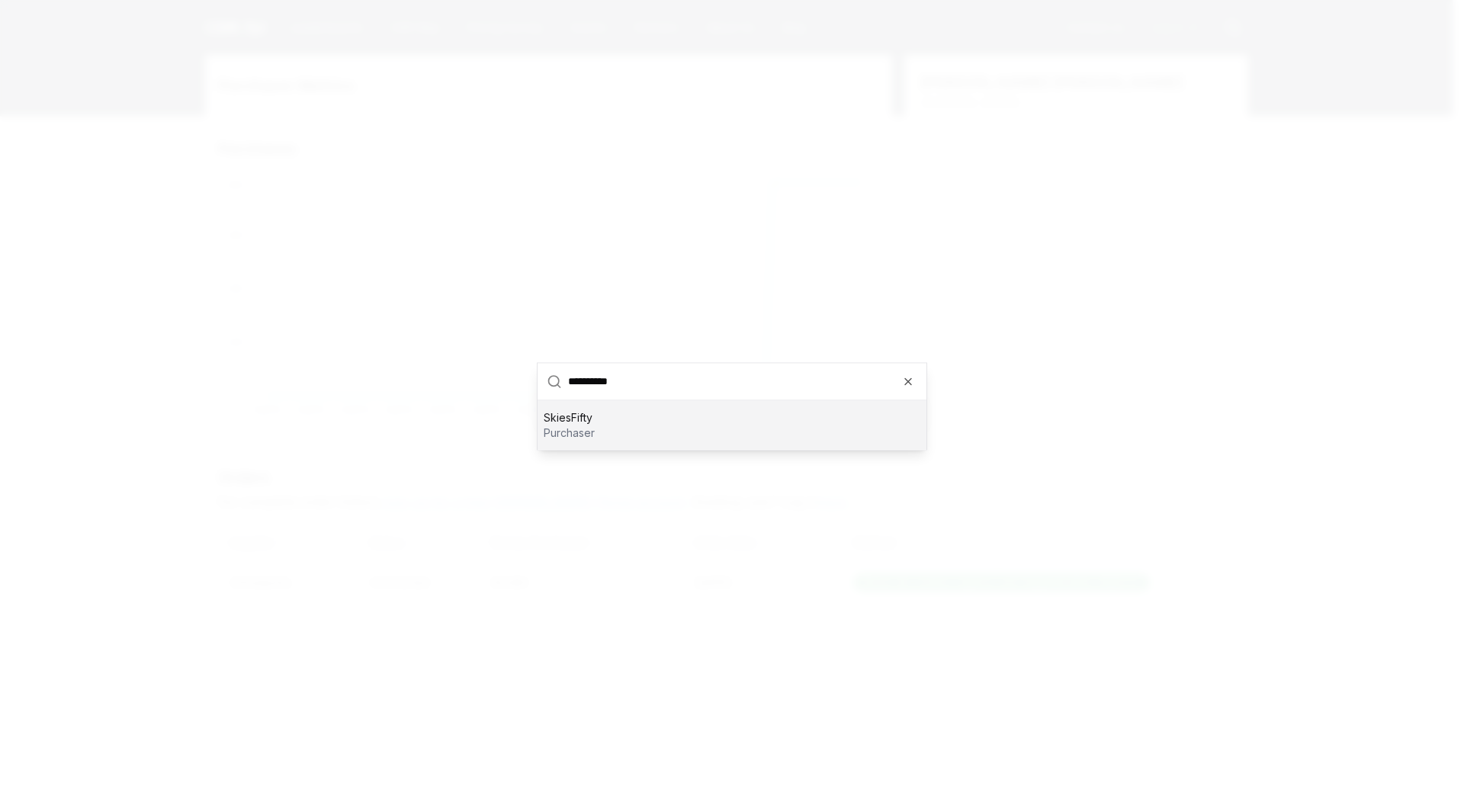
type input "**********"
click at [563, 428] on p "purchaser" at bounding box center [569, 433] width 51 height 15
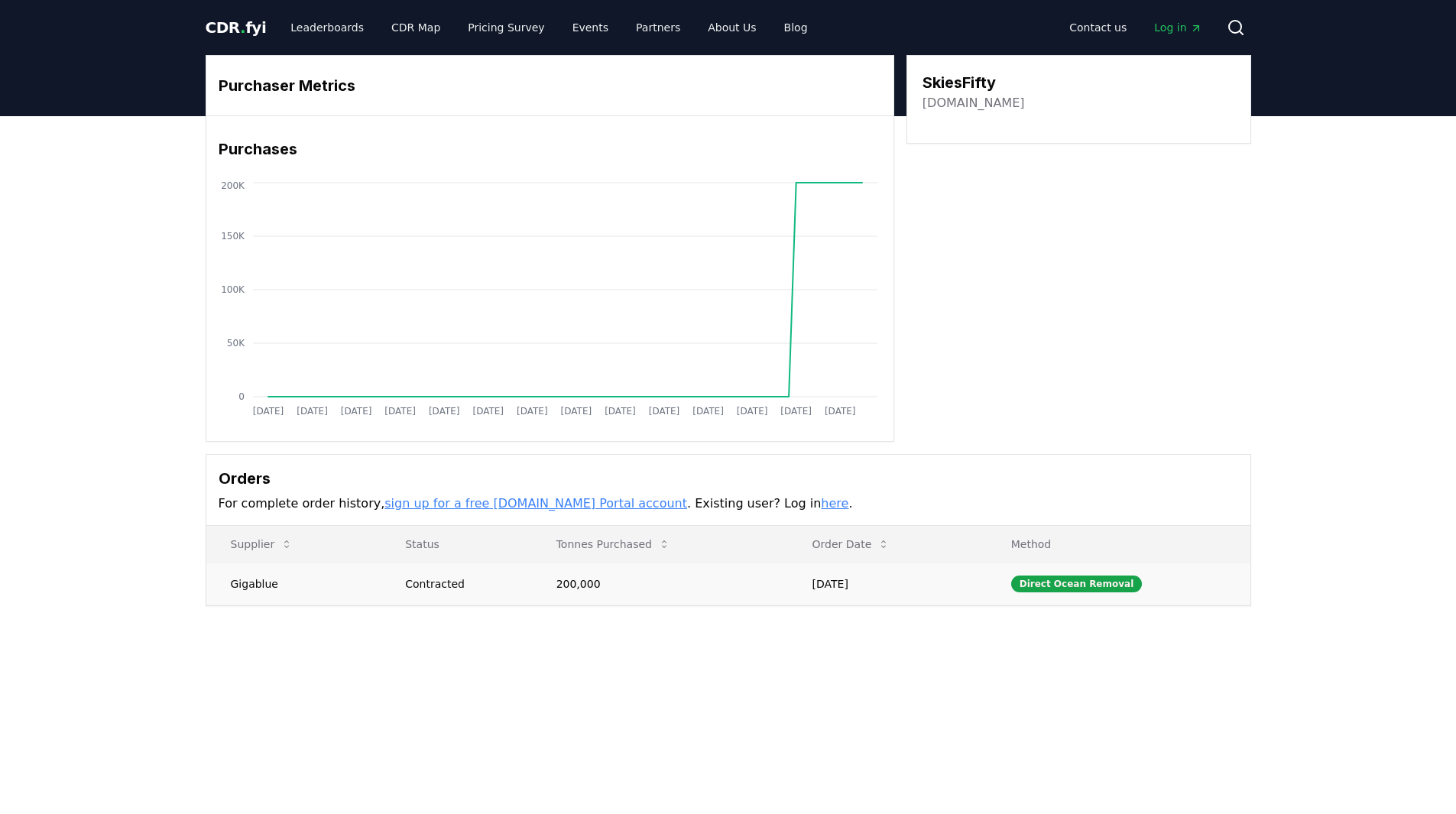
click at [260, 586] on td "Gigablue" at bounding box center [293, 583] width 175 height 42
drag, startPoint x: 277, startPoint y: 585, endPoint x: 221, endPoint y: 581, distance: 56.1
click at [221, 581] on td "Gigablue" at bounding box center [293, 583] width 175 height 42
copy td "Gigablue"
click at [380, 667] on main "Purchaser Metrics Purchases [DATE] [DATE] [DATE] [DATE] [DATE] [DATE] [DATE] [D…" at bounding box center [728, 523] width 1456 height 814
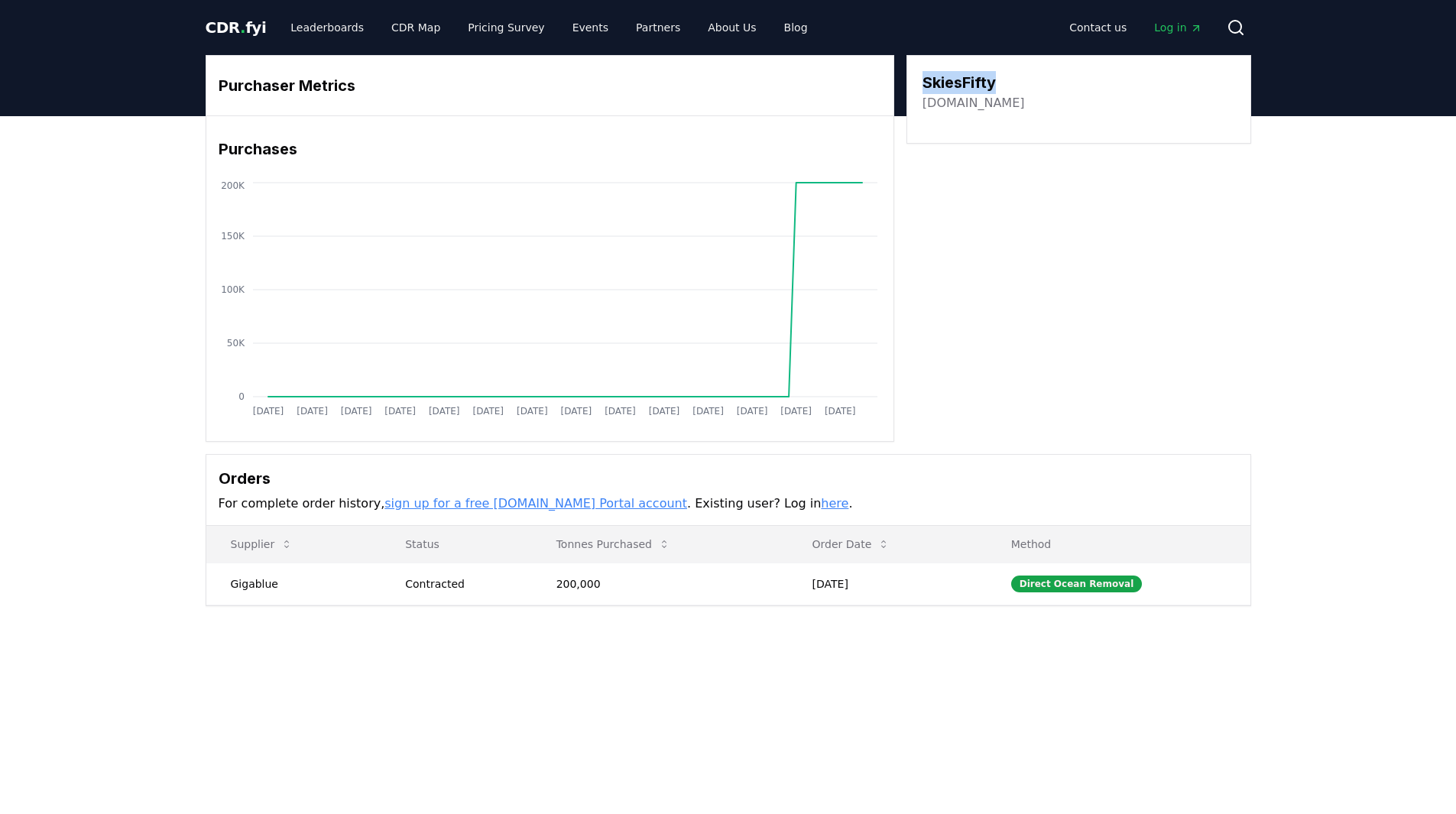
drag, startPoint x: 1023, startPoint y: 84, endPoint x: 927, endPoint y: 88, distance: 96.1
click at [927, 88] on div "SkiesFifty [DOMAIN_NAME]" at bounding box center [1079, 91] width 312 height 41
copy h3 "SkiesFifty"
click at [977, 108] on link "[DOMAIN_NAME]" at bounding box center [973, 102] width 102 height 18
